Goal: Entertainment & Leisure: Consume media (video, audio)

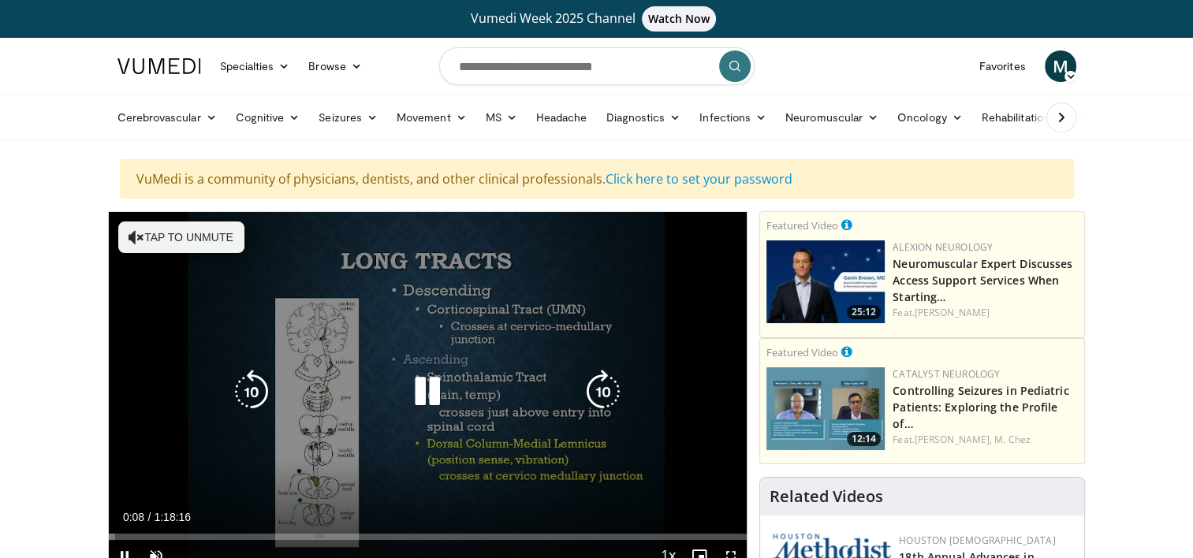
drag, startPoint x: 428, startPoint y: 388, endPoint x: 435, endPoint y: 382, distance: 8.9
click at [435, 382] on icon "Video Player" at bounding box center [427, 392] width 44 height 44
click at [427, 388] on icon "Video Player" at bounding box center [427, 392] width 44 height 44
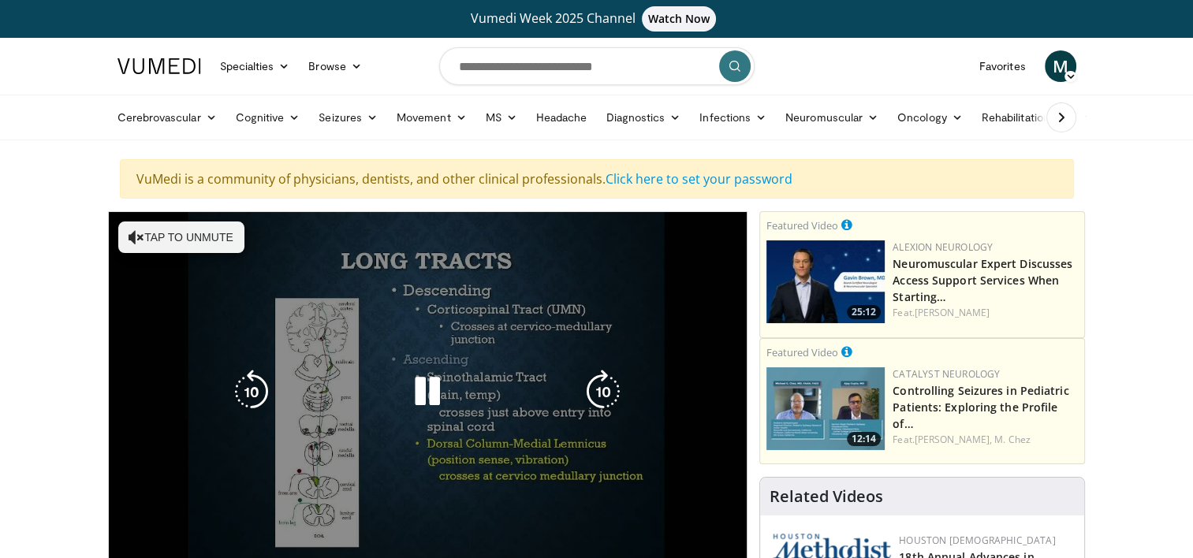
drag, startPoint x: 427, startPoint y: 388, endPoint x: 148, endPoint y: 240, distance: 316.1
click at [148, 240] on button "Tap to unmute" at bounding box center [181, 238] width 126 height 32
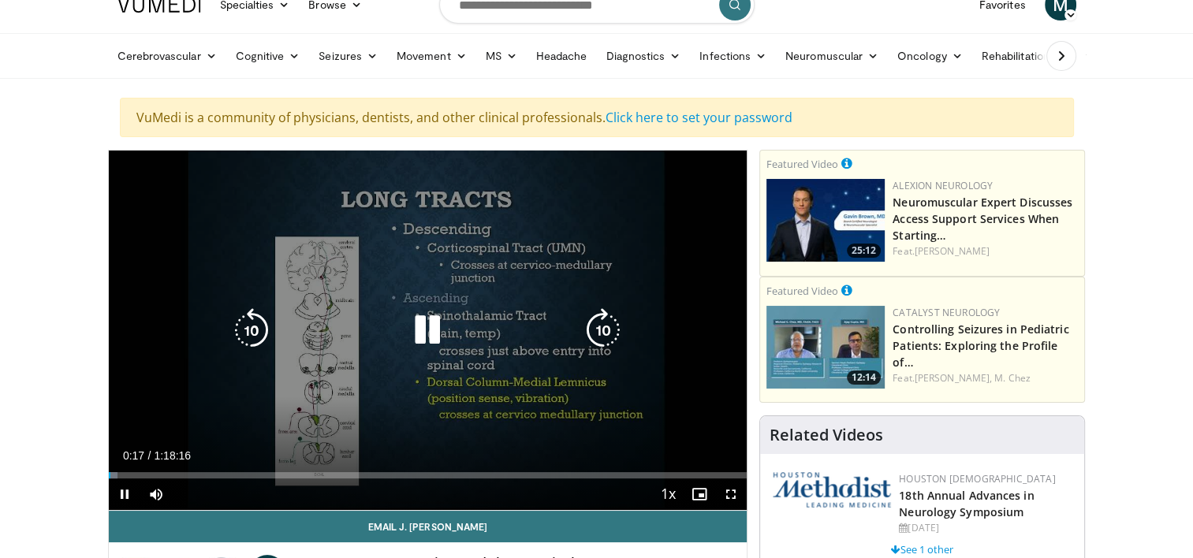
scroll to position [79, 0]
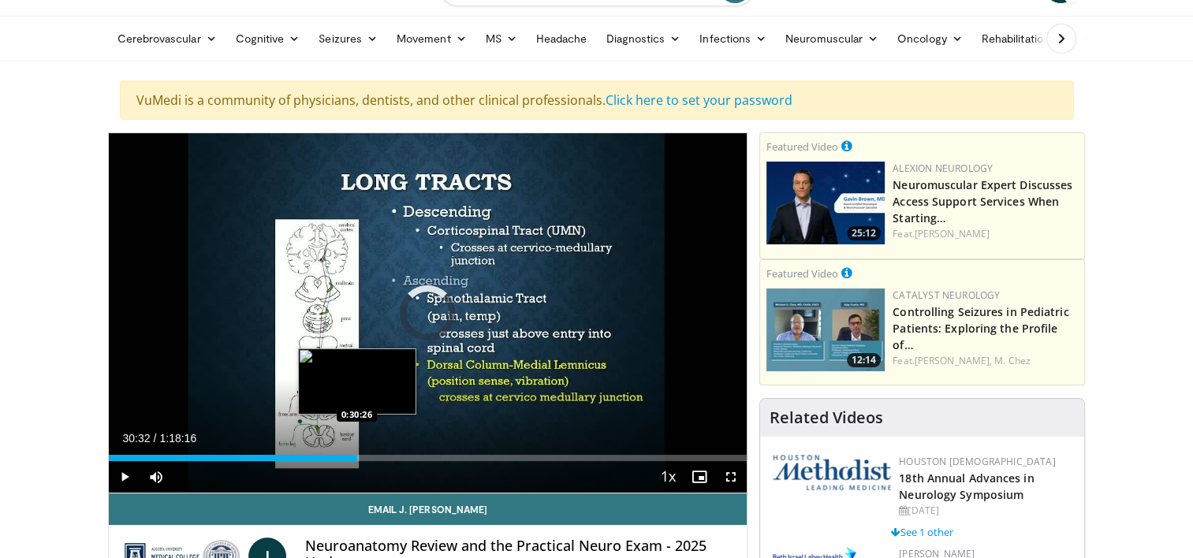
click at [356, 455] on div "Loaded : 0.00% 0:30:32 0:30:26" at bounding box center [428, 458] width 639 height 6
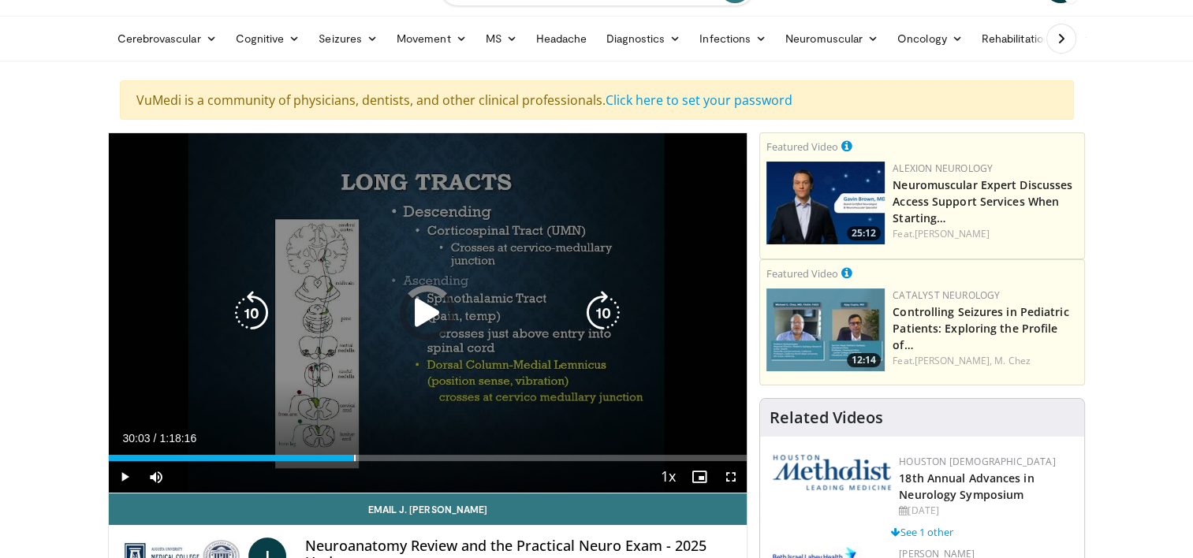
drag, startPoint x: 353, startPoint y: 446, endPoint x: 224, endPoint y: 410, distance: 134.3
click at [224, 410] on video-js "**********" at bounding box center [428, 313] width 639 height 360
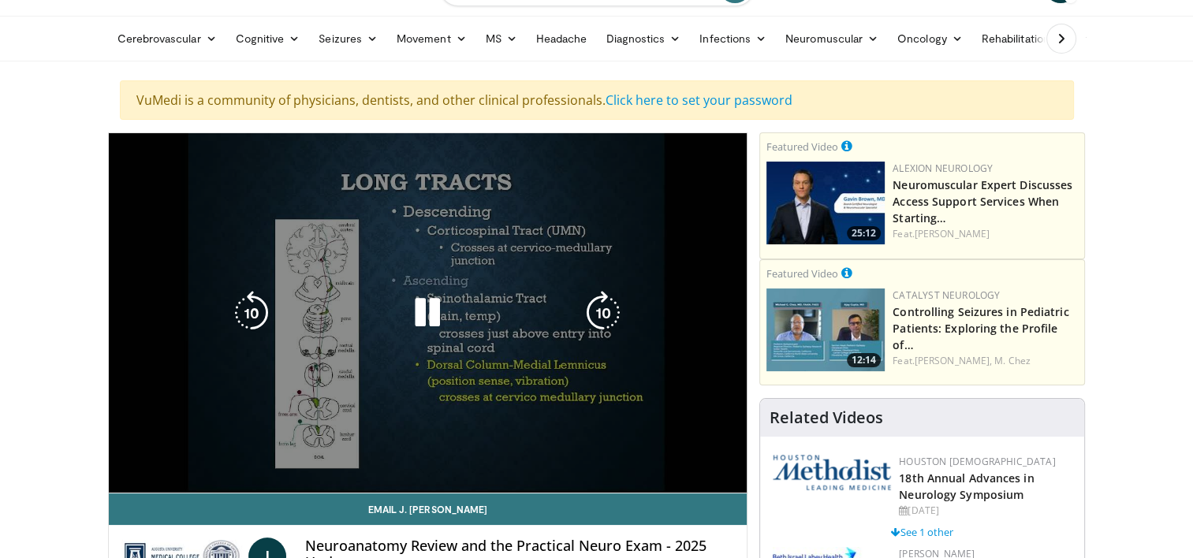
click at [224, 409] on div "10 seconds Tap to unmute" at bounding box center [428, 313] width 639 height 360
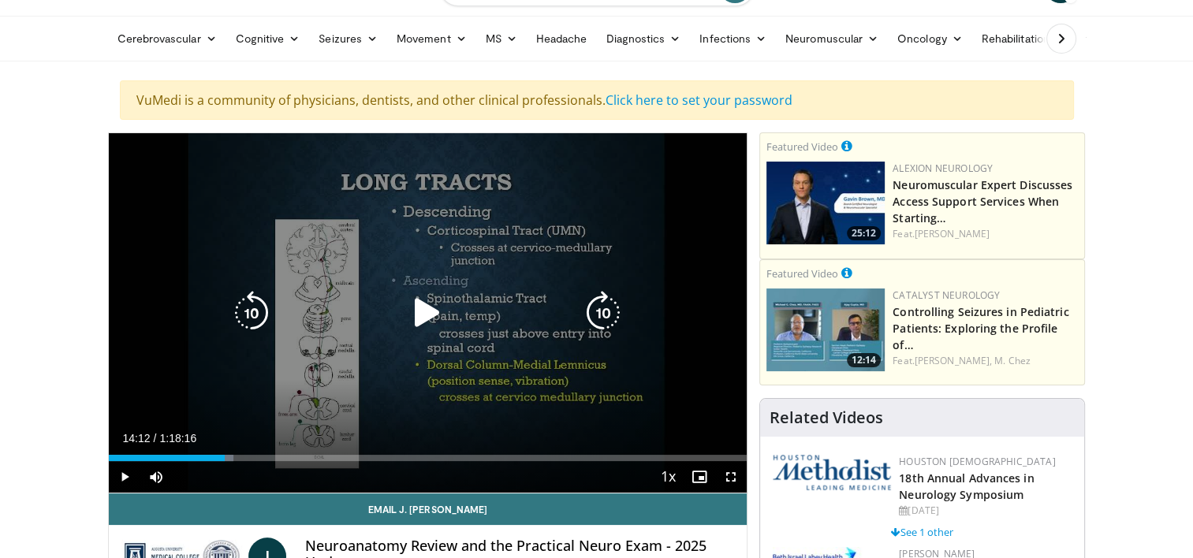
click at [416, 315] on icon "Video Player" at bounding box center [427, 313] width 44 height 44
click at [592, 306] on icon "Video Player" at bounding box center [603, 313] width 44 height 44
click at [246, 303] on icon "Video Player" at bounding box center [252, 313] width 44 height 44
click at [259, 308] on icon "Video Player" at bounding box center [252, 313] width 44 height 44
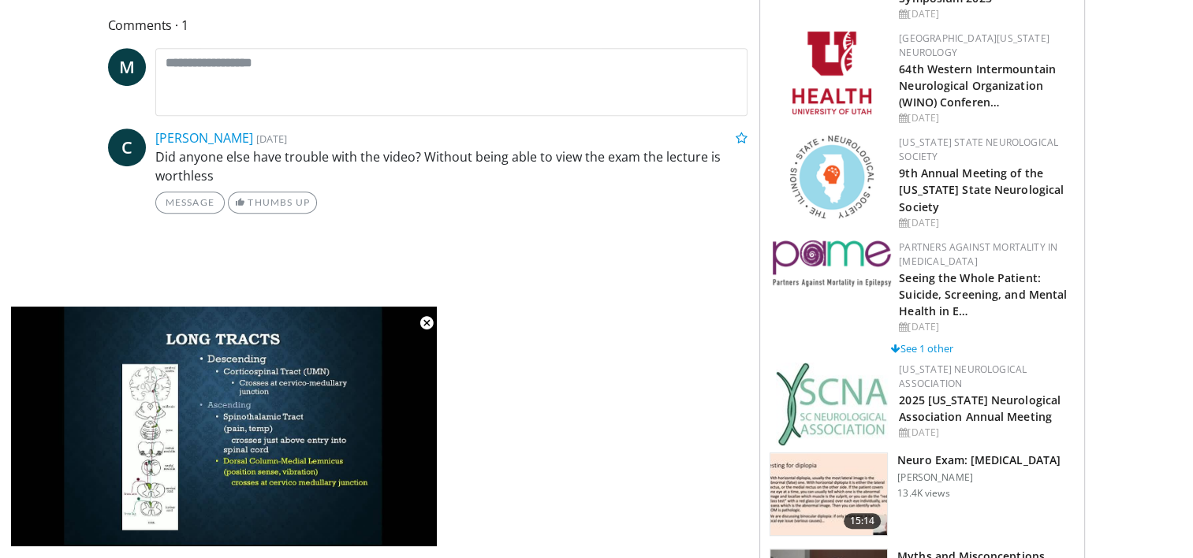
scroll to position [868, 0]
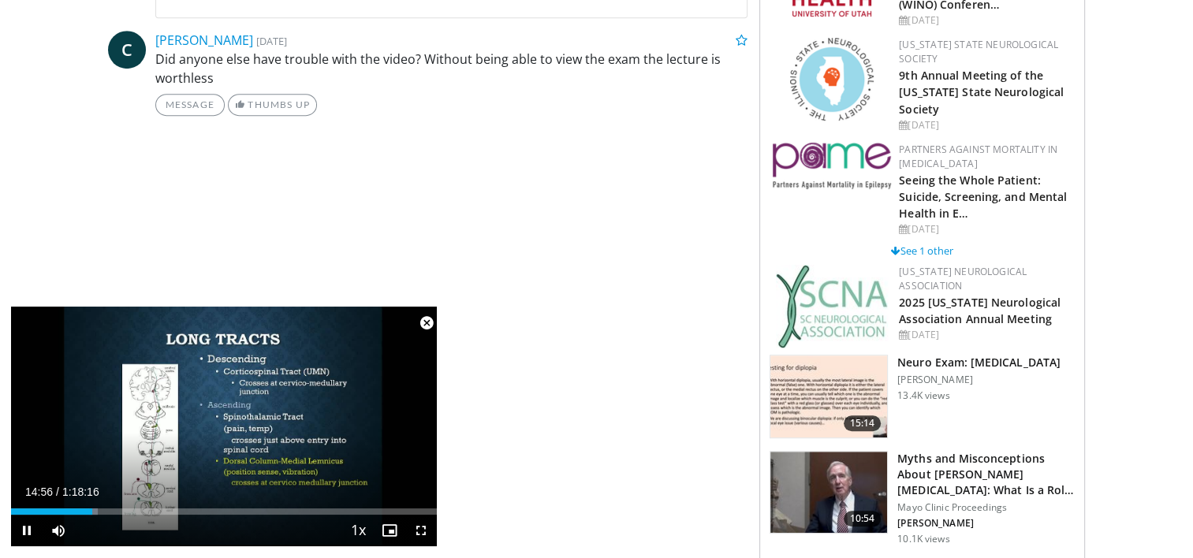
click at [427, 325] on span "Video Player" at bounding box center [427, 324] width 32 height 32
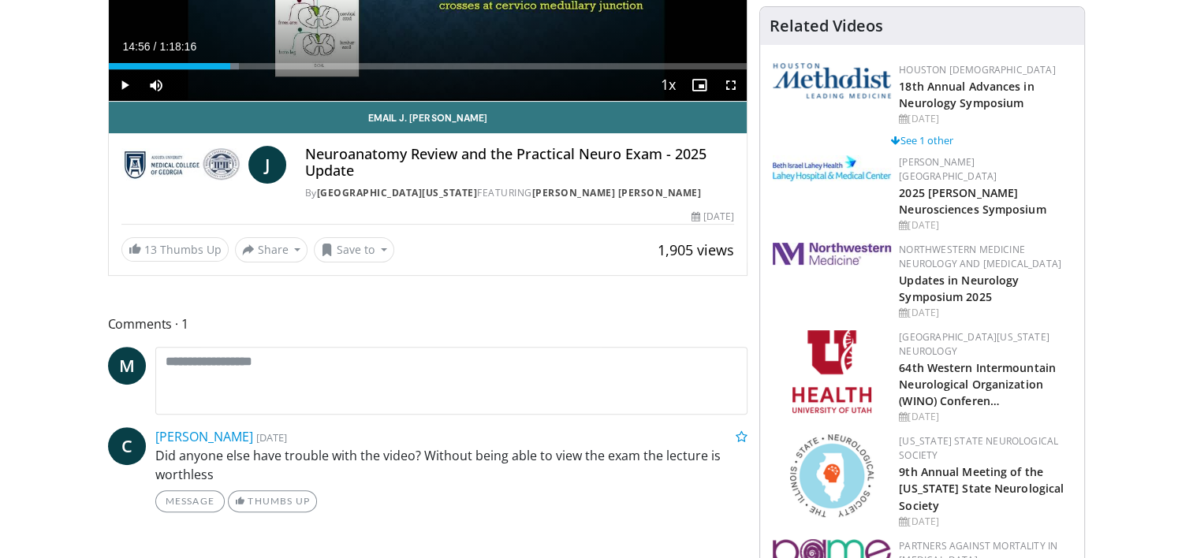
scroll to position [507, 0]
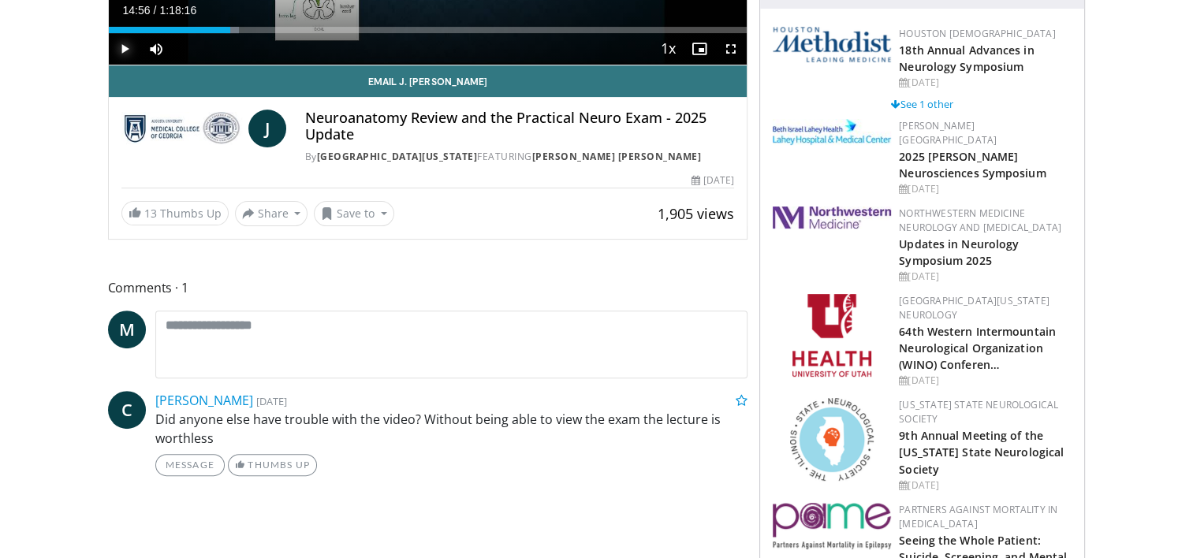
click at [129, 50] on span "Video Player" at bounding box center [125, 49] width 32 height 32
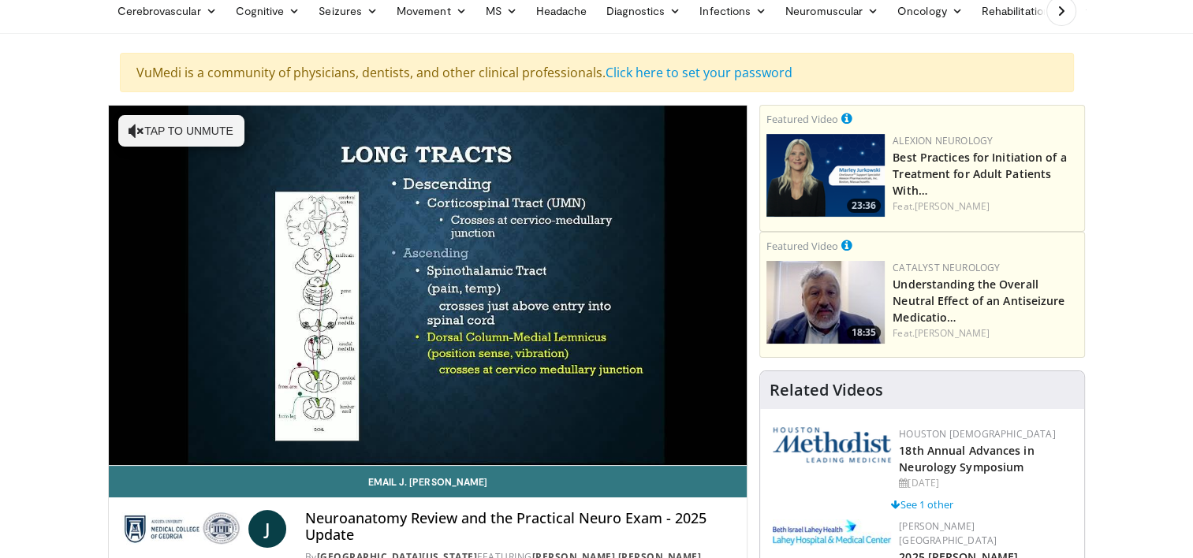
scroll to position [79, 0]
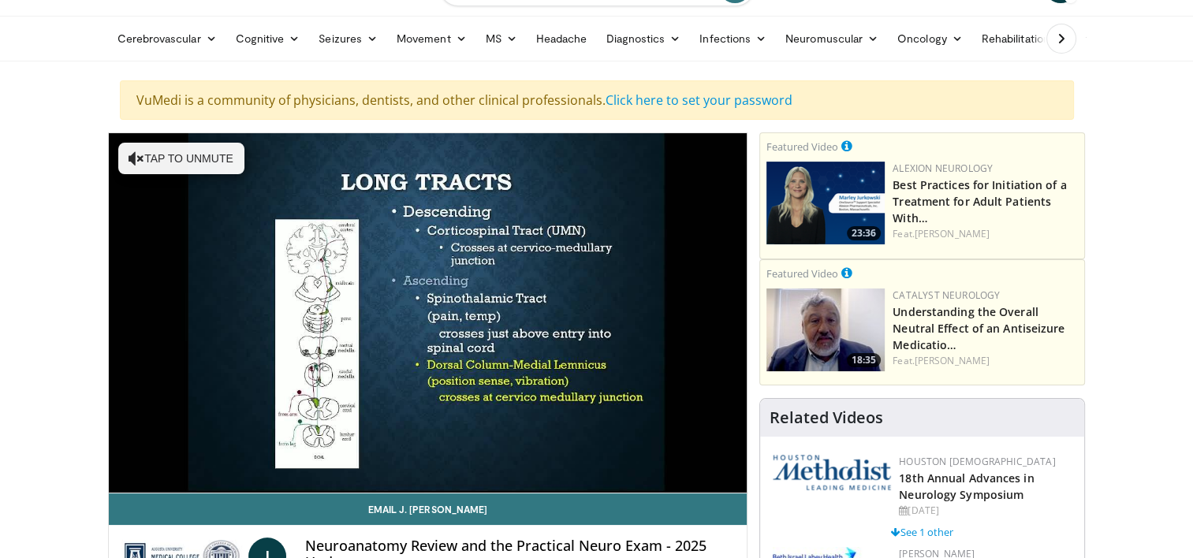
click at [154, 470] on video-js "**********" at bounding box center [428, 313] width 639 height 360
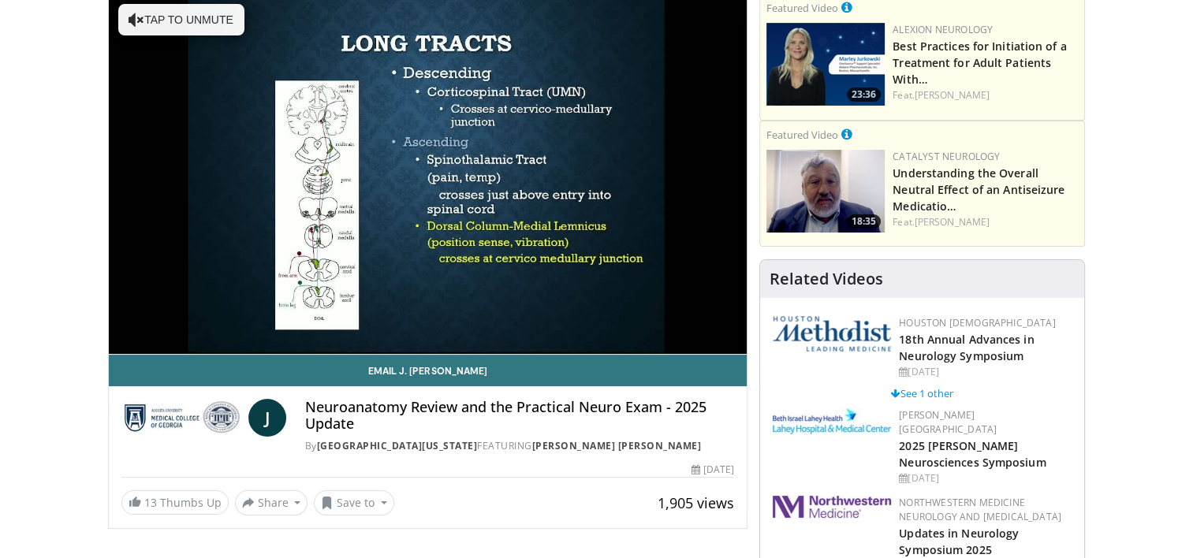
scroll to position [237, 0]
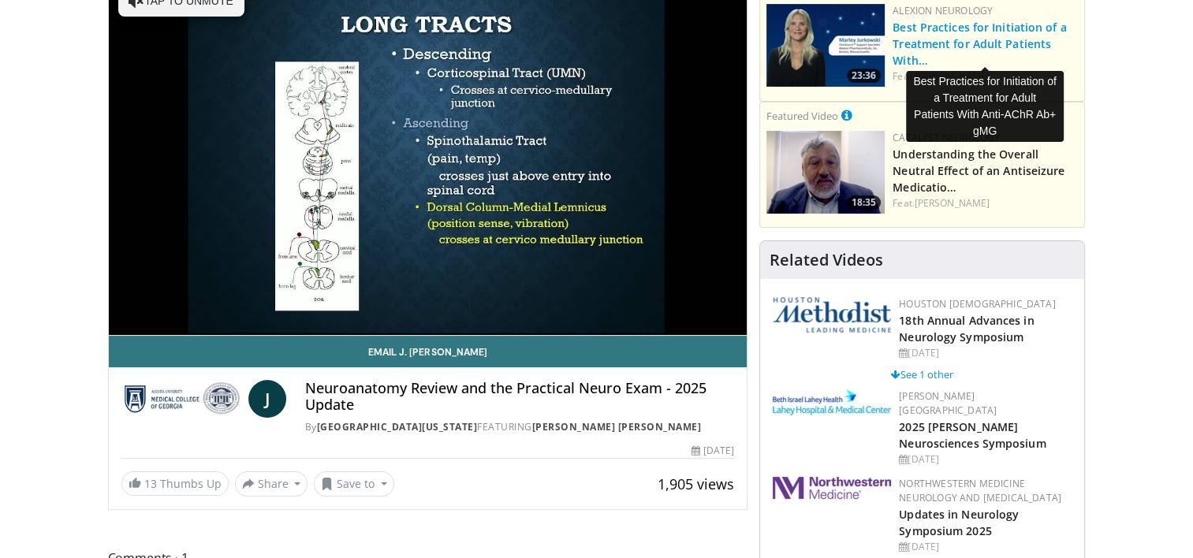
click at [980, 36] on link "Best Practices for Initiation of a Treatment for Adult Patients With…" at bounding box center [980, 44] width 174 height 48
